Goal: Find specific page/section: Find specific page/section

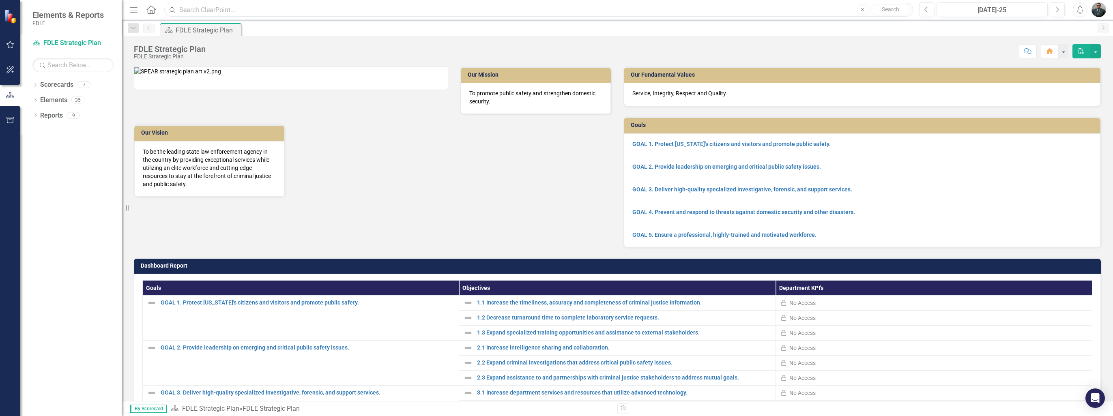
click at [217, 6] on input "text" at bounding box center [538, 10] width 749 height 14
type input "CIT"
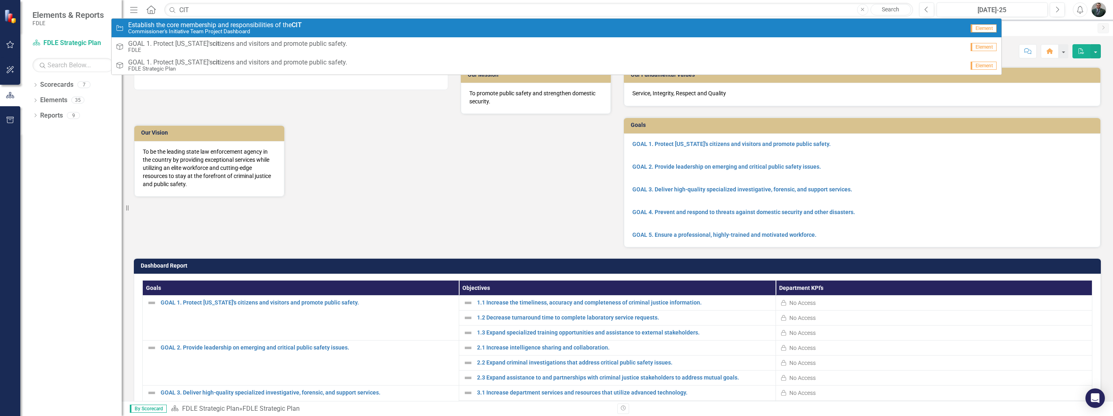
click at [253, 27] on span "Establish the core membership and responsibilities of the CIT" at bounding box center [215, 25] width 174 height 7
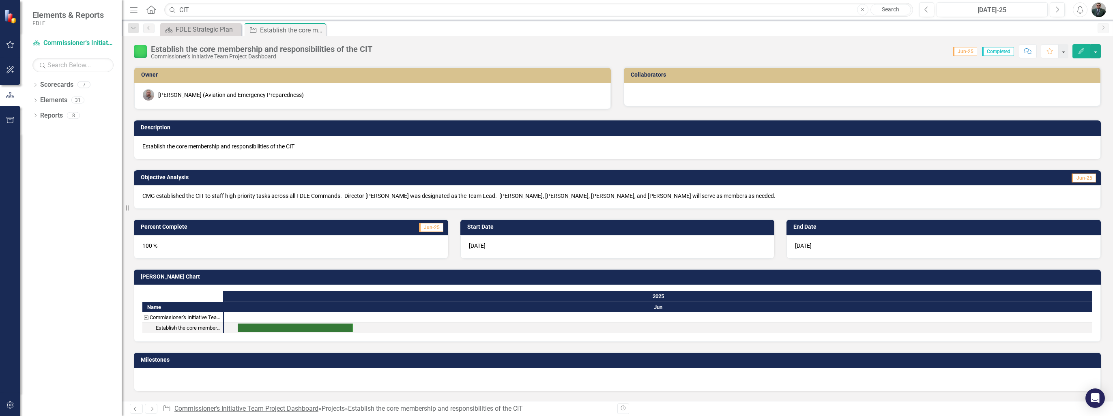
click at [274, 410] on link "Commissioner's Initiative Team Project Dashboard" at bounding box center [246, 409] width 144 height 8
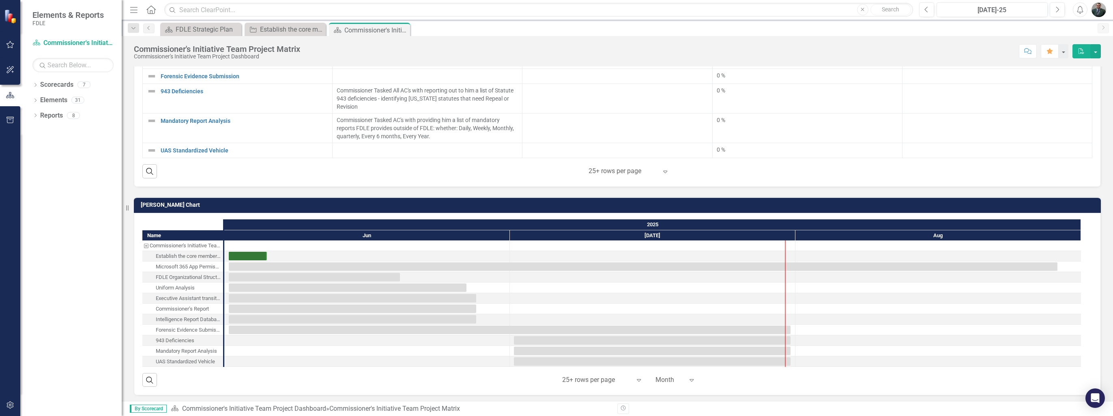
click at [674, 382] on div at bounding box center [670, 380] width 28 height 11
click at [681, 326] on div "Quarter" at bounding box center [683, 324] width 52 height 9
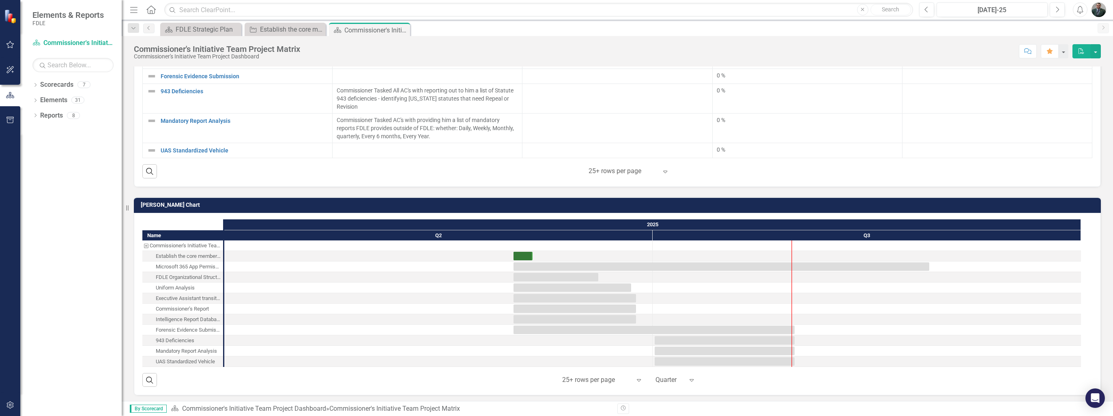
click at [676, 385] on div "Name Commissioner's Initiative Team Project Dashboard Establish the core member…" at bounding box center [617, 304] width 967 height 183
click at [668, 379] on div at bounding box center [670, 380] width 28 height 11
click at [690, 338] on div "Month" at bounding box center [683, 337] width 52 height 9
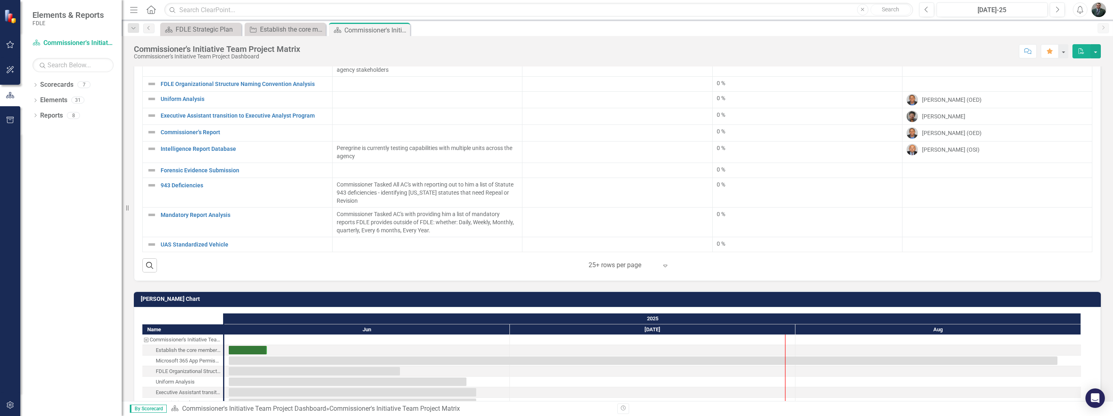
scroll to position [70, 0]
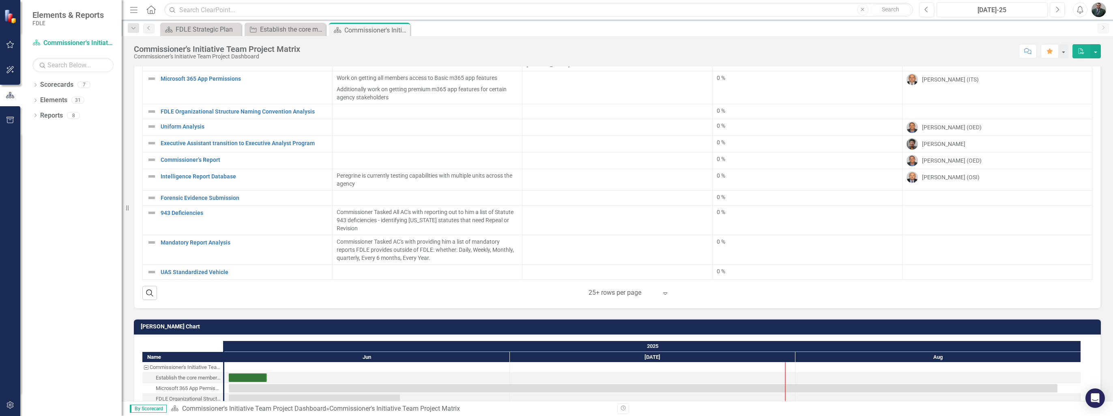
click at [662, 293] on icon "Expand" at bounding box center [665, 293] width 8 height 6
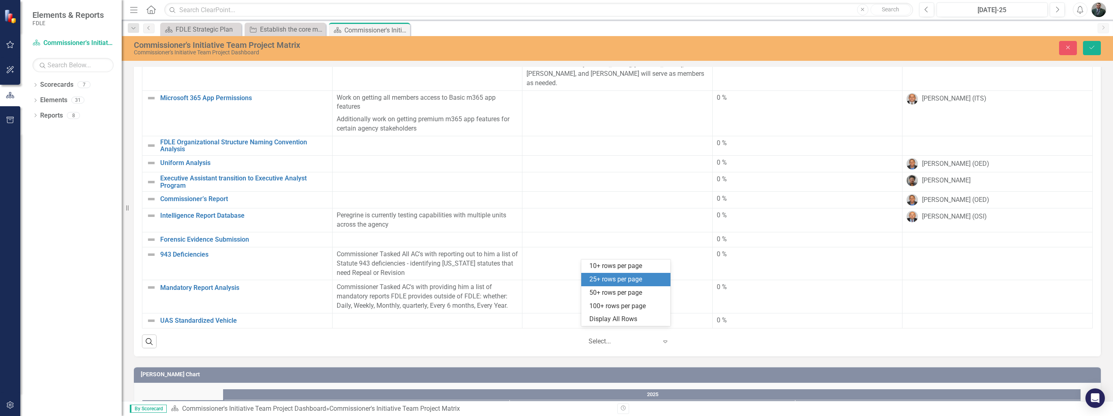
scroll to position [73, 0]
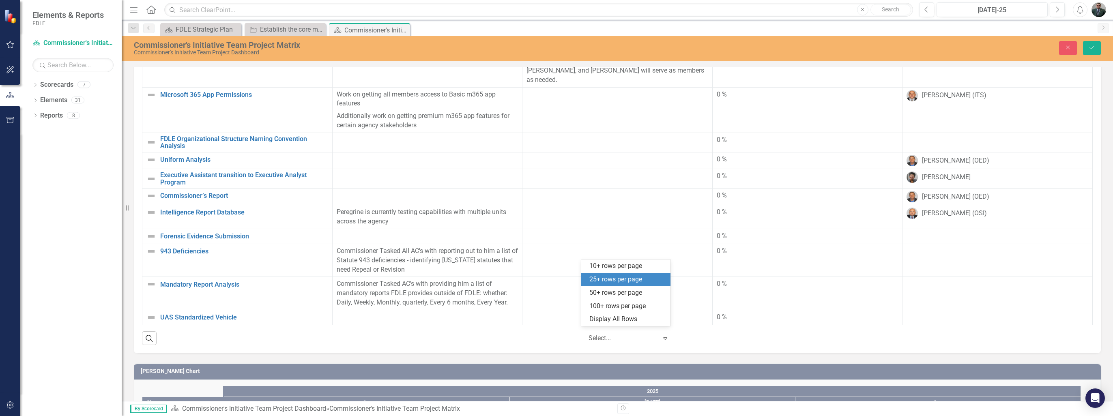
click at [664, 281] on div "25+ rows per page" at bounding box center [628, 279] width 76 height 9
click at [662, 338] on div "Expand" at bounding box center [667, 338] width 12 height 15
click at [661, 321] on div "Display All Rows" at bounding box center [628, 319] width 76 height 9
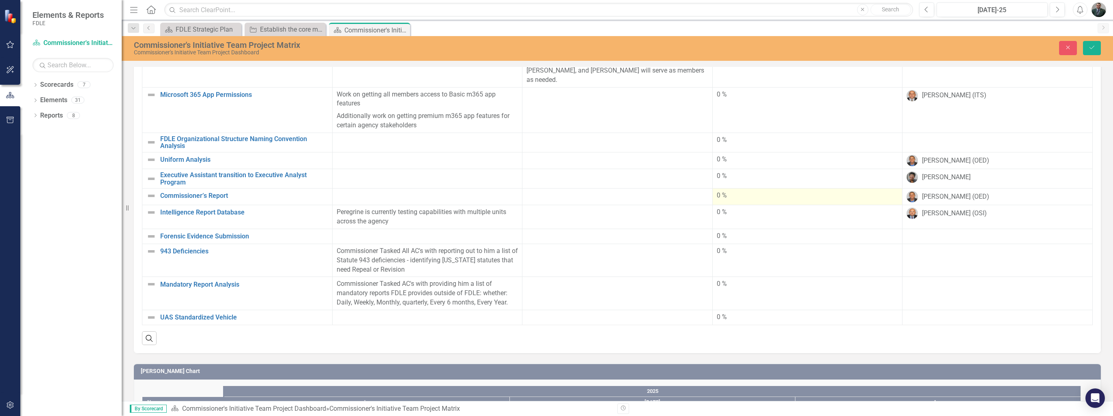
scroll to position [0, 0]
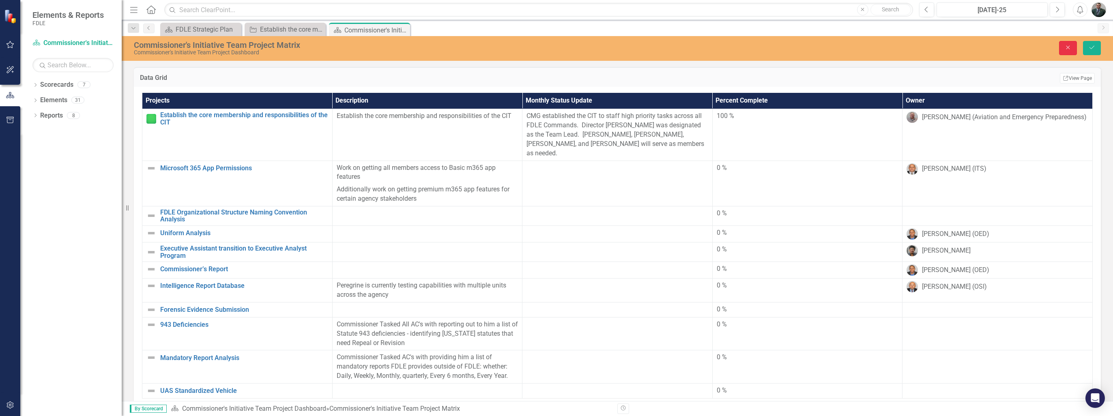
click at [1067, 48] on icon "Close" at bounding box center [1068, 48] width 7 height 6
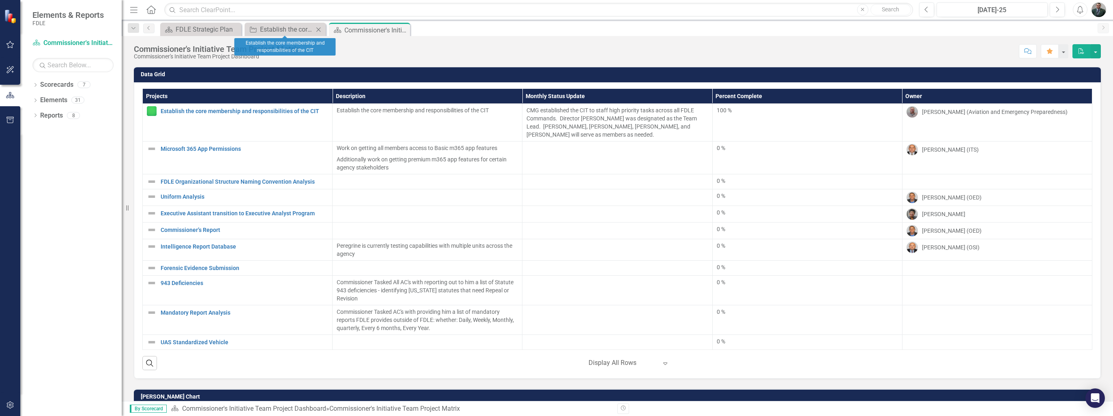
click at [321, 29] on icon "Close" at bounding box center [318, 29] width 8 height 6
click at [320, 32] on icon "Close" at bounding box center [318, 30] width 8 height 6
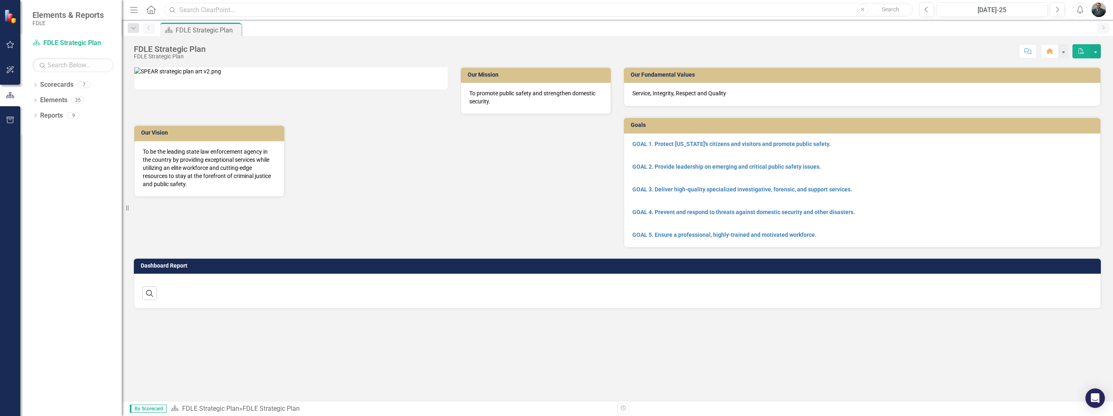
click at [208, 10] on input "text" at bounding box center [538, 10] width 749 height 14
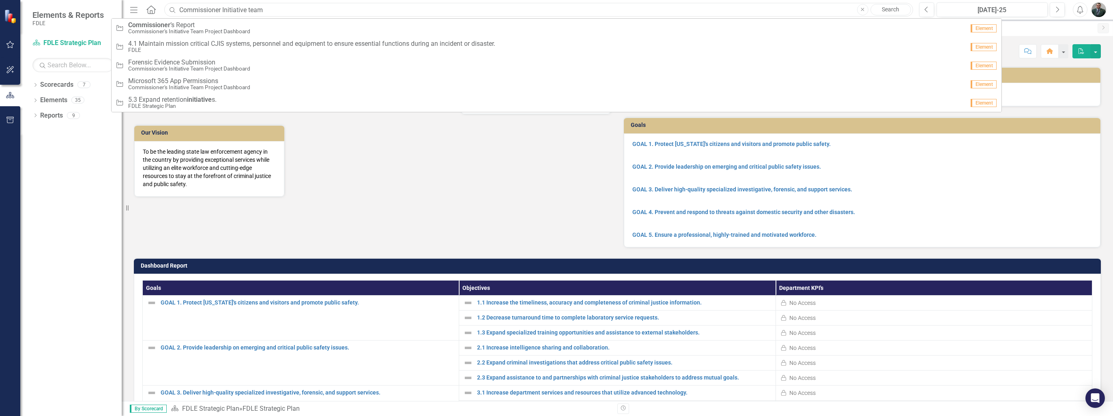
type input "Commissioner Initiative team"
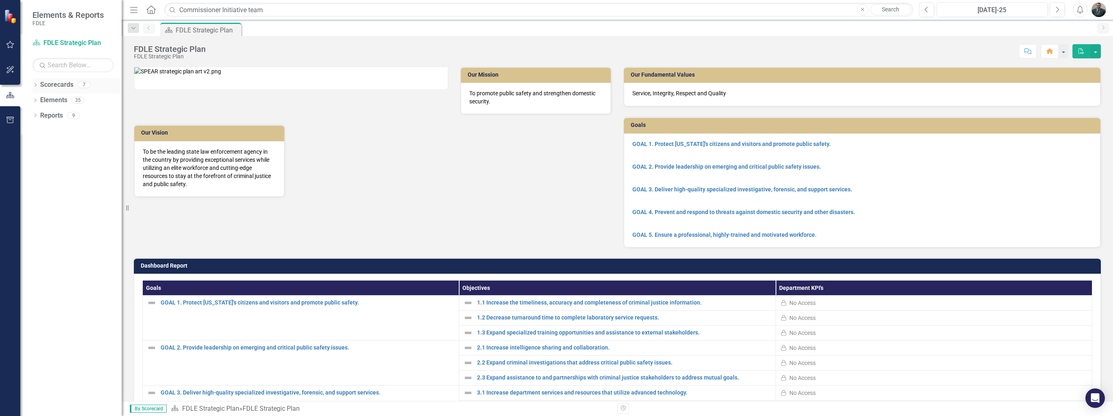
click at [42, 85] on link "Scorecards" at bounding box center [56, 84] width 33 height 9
click at [36, 85] on icon "Dropdown" at bounding box center [35, 86] width 6 height 4
click at [41, 129] on icon "Dropdown" at bounding box center [40, 130] width 6 height 5
drag, startPoint x: 48, startPoint y: 160, endPoint x: 44, endPoint y: 166, distance: 7.3
click at [47, 160] on icon "Dropdown" at bounding box center [48, 161] width 6 height 5
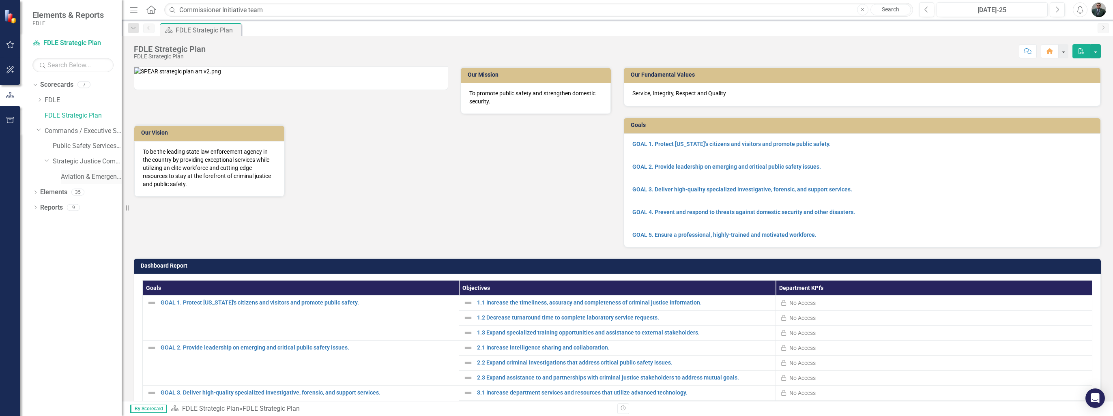
click at [67, 176] on link "Aviation & Emergency Preparedness" at bounding box center [91, 176] width 61 height 9
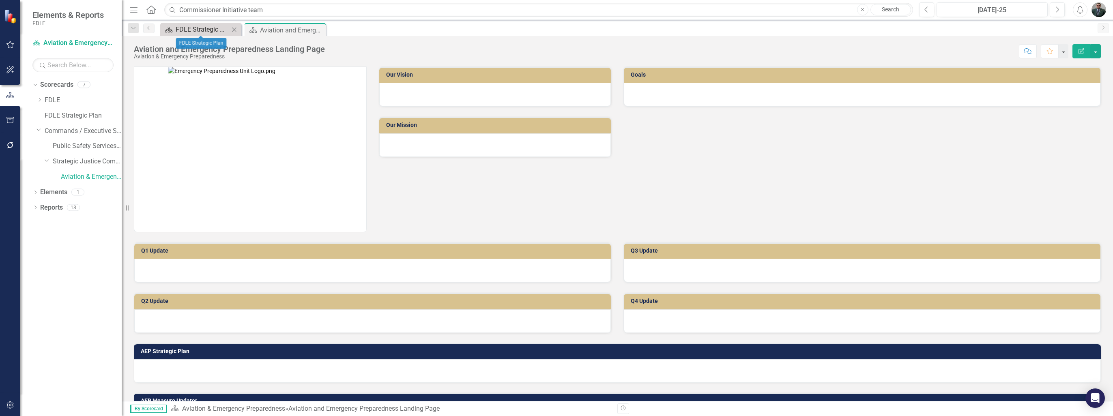
click at [215, 28] on div "FDLE Strategic Plan" at bounding box center [203, 29] width 54 height 10
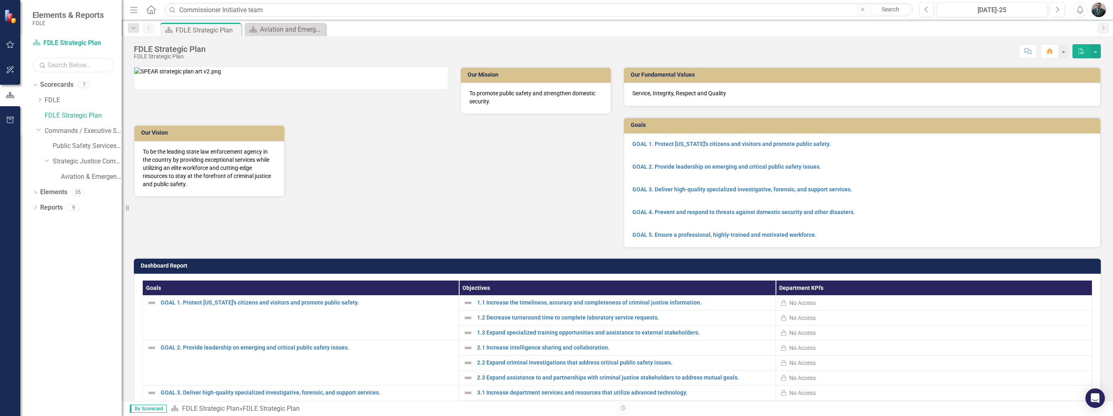
click at [57, 66] on input "text" at bounding box center [72, 65] width 81 height 14
click at [476, 38] on div "FDLE Strategic Plan FDLE Strategic Plan Score: N/A Jul-25 Completed Comment Hom…" at bounding box center [618, 48] width 992 height 24
